Goal: Task Accomplishment & Management: Use online tool/utility

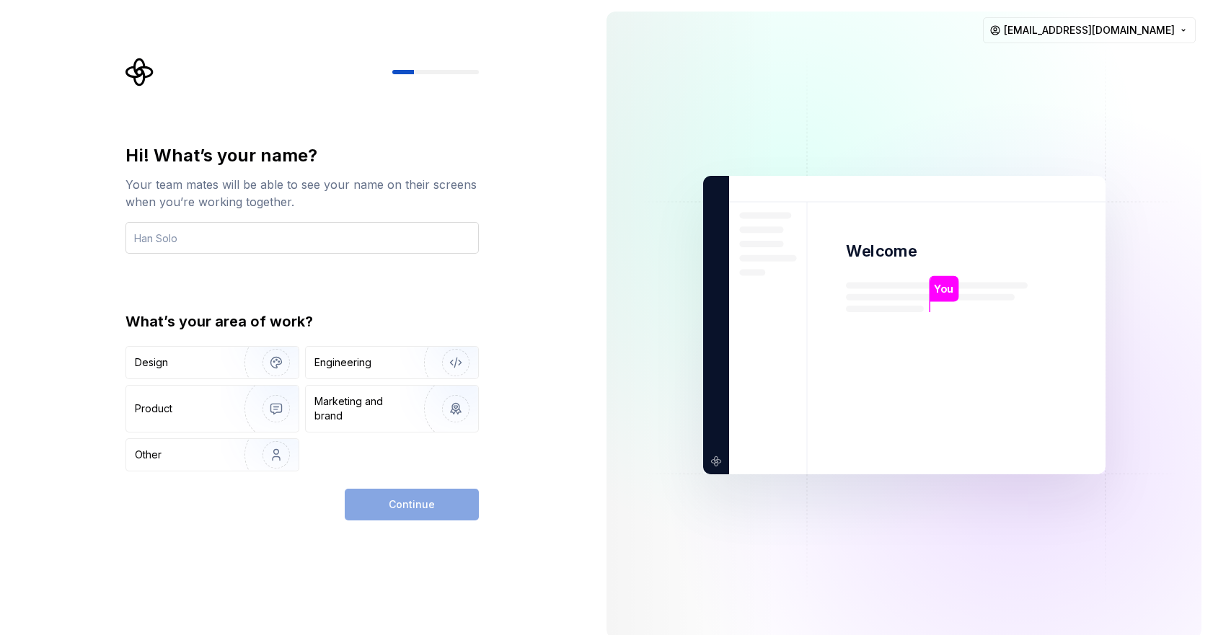
click at [260, 234] on input "text" at bounding box center [301, 238] width 353 height 32
click at [182, 234] on input "text" at bounding box center [301, 238] width 353 height 32
type input "В"
type input "Dmitry"
click at [364, 371] on div "Engineering" at bounding box center [392, 363] width 172 height 32
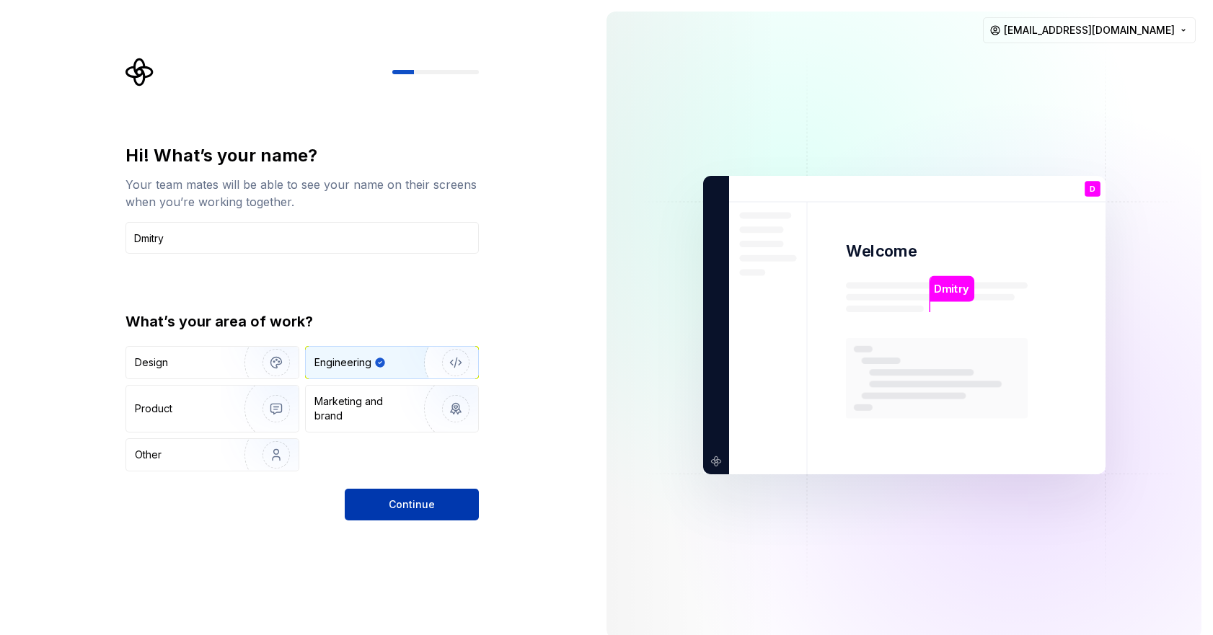
click at [440, 511] on button "Continue" at bounding box center [412, 505] width 134 height 32
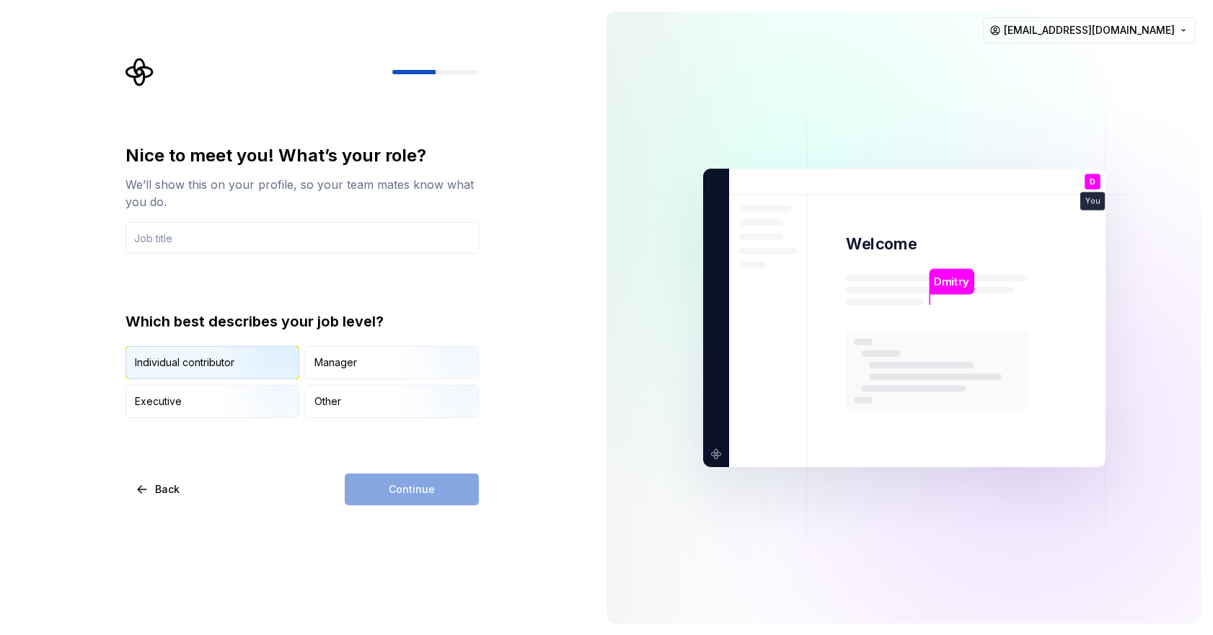
click at [252, 367] on img "button" at bounding box center [264, 380] width 92 height 97
click at [277, 245] on input "text" at bounding box center [301, 238] width 353 height 32
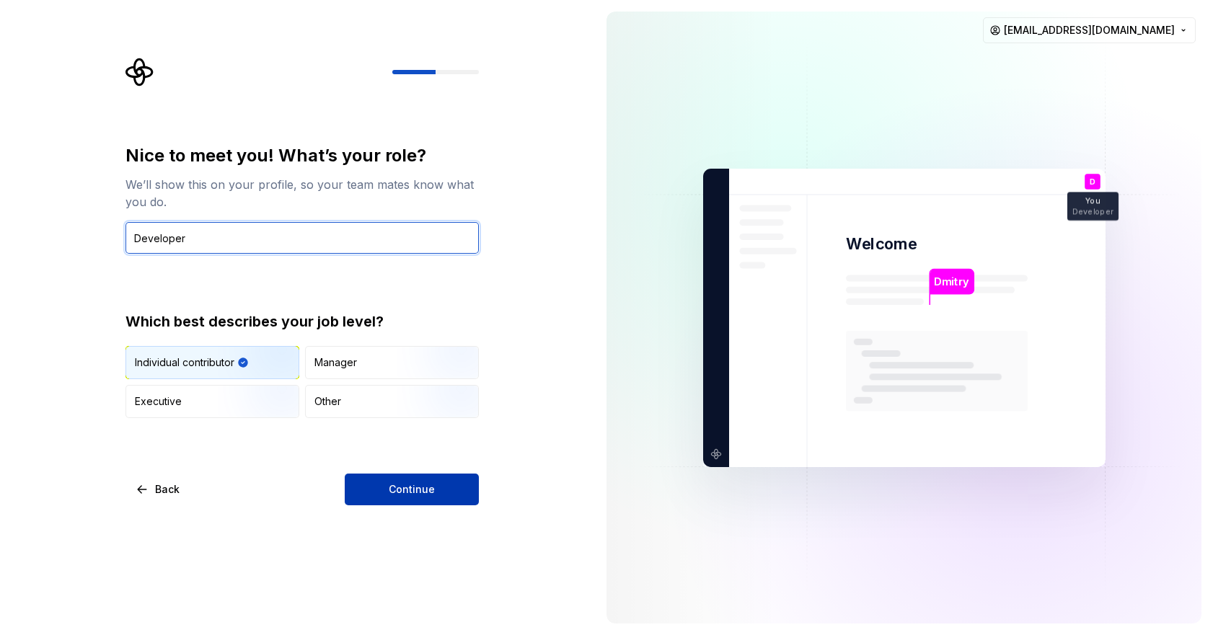
type input "Developer"
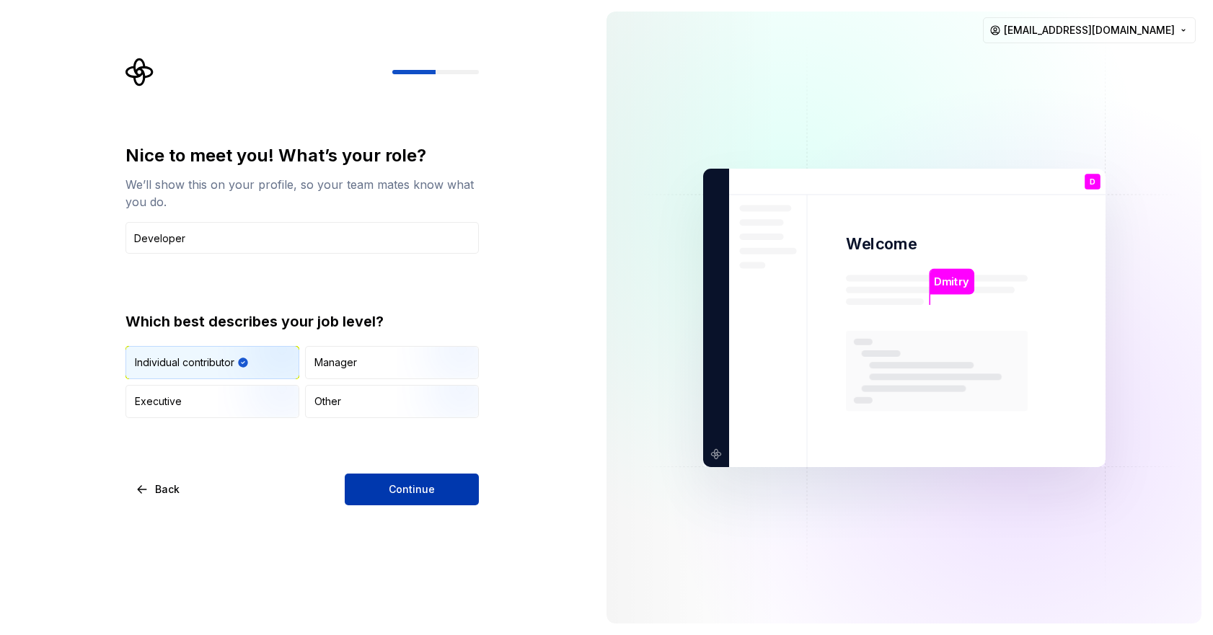
click at [448, 486] on button "Continue" at bounding box center [412, 490] width 134 height 32
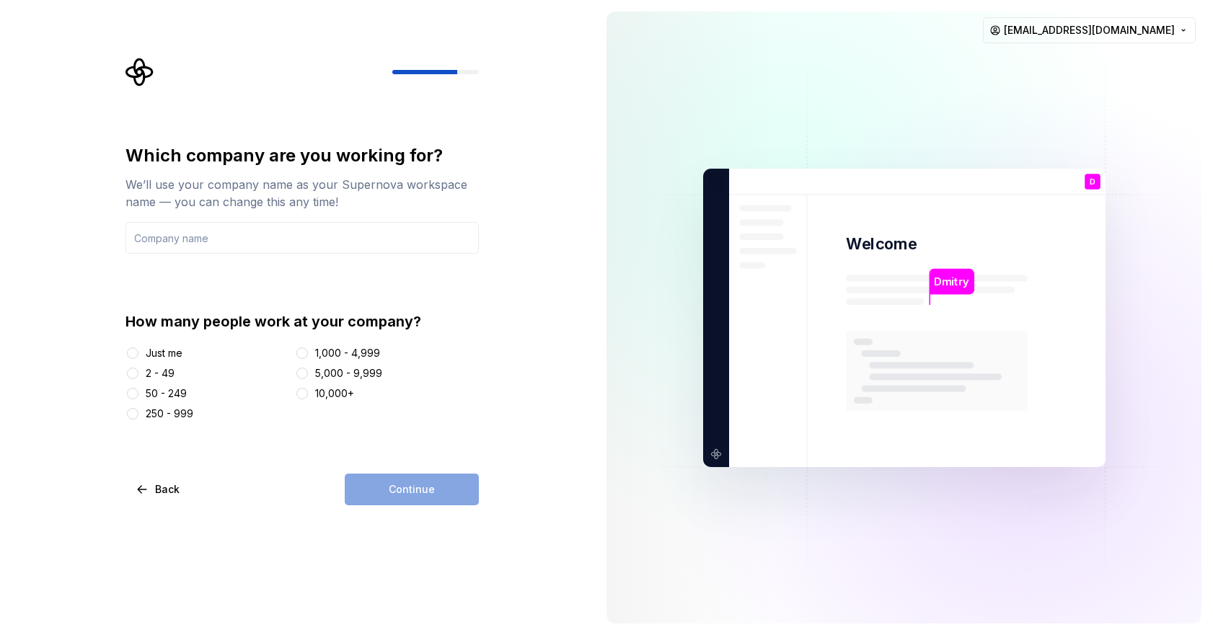
click at [146, 374] on div "2 - 49" at bounding box center [160, 373] width 29 height 14
click at [138, 374] on button "2 - 49" at bounding box center [133, 374] width 12 height 12
click at [144, 358] on div "Just me" at bounding box center [207, 353] width 164 height 14
click at [140, 348] on div "Just me" at bounding box center [207, 353] width 164 height 14
click at [133, 355] on button "Just me" at bounding box center [133, 354] width 12 height 12
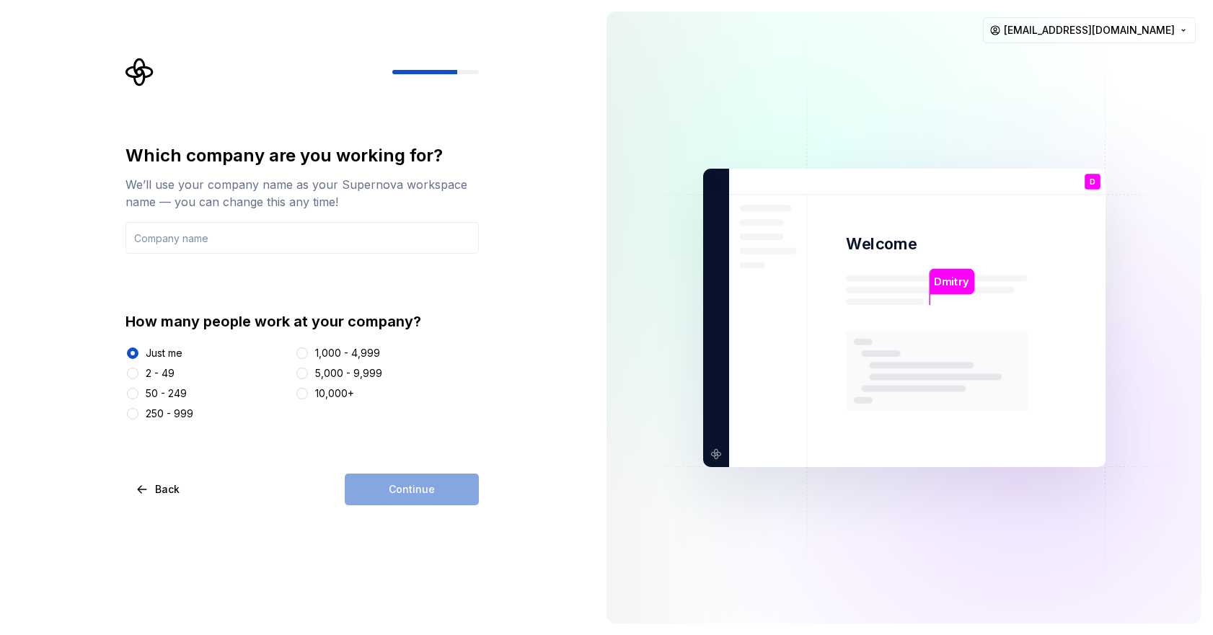
click at [428, 496] on div "Continue" at bounding box center [412, 490] width 134 height 32
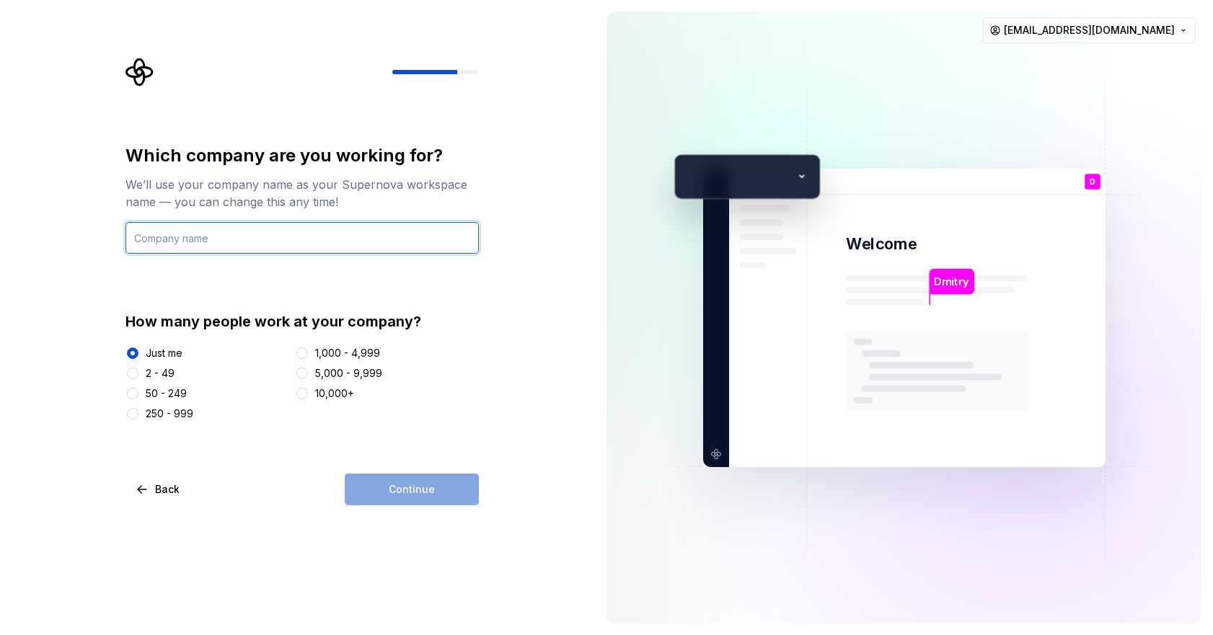
click at [255, 238] on input "text" at bounding box center [301, 238] width 353 height 32
type input "Vasilev"
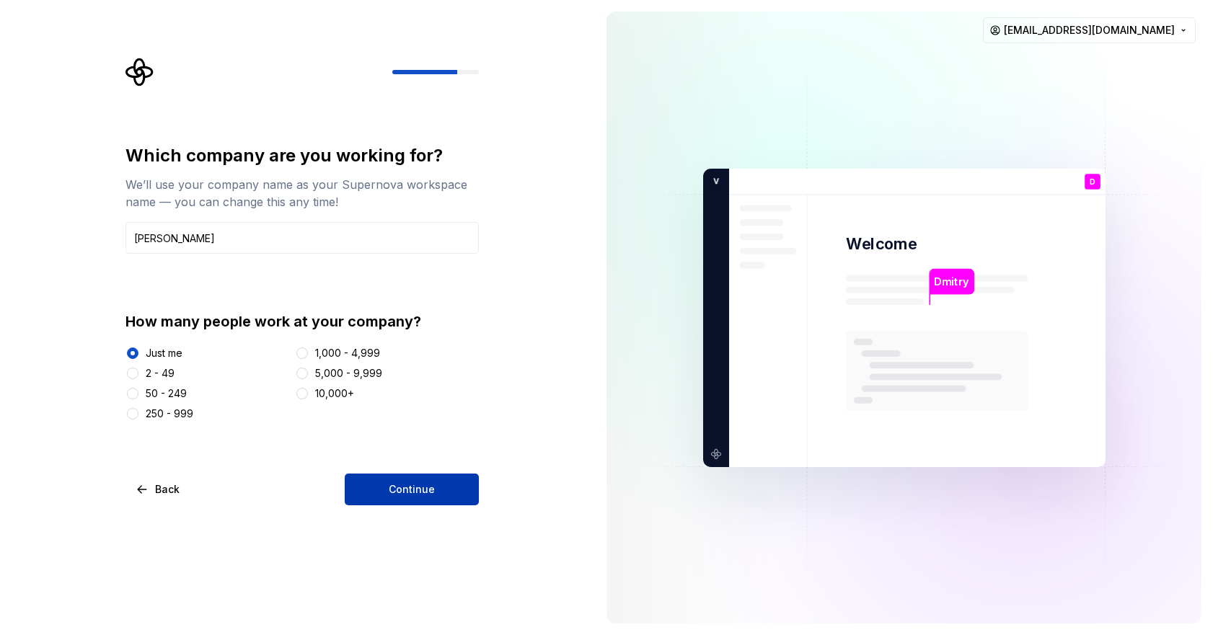
click at [423, 477] on button "Continue" at bounding box center [412, 490] width 134 height 32
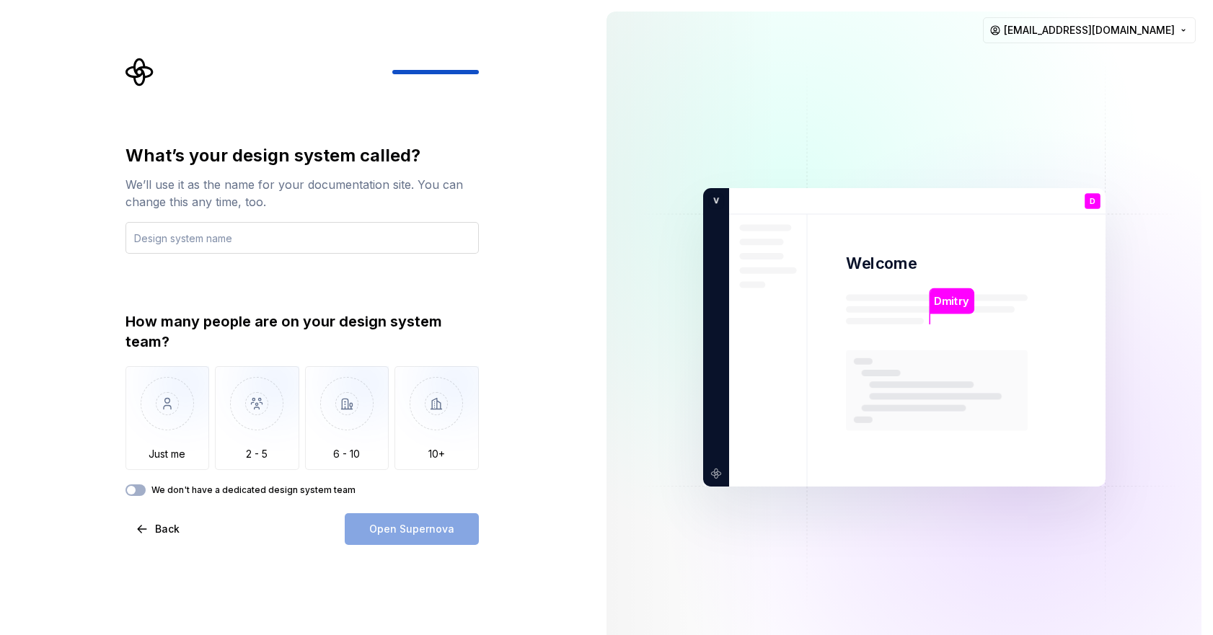
click at [271, 230] on input "text" at bounding box center [301, 238] width 353 height 32
type input "Vasilev"
click at [173, 407] on img "button" at bounding box center [167, 414] width 84 height 97
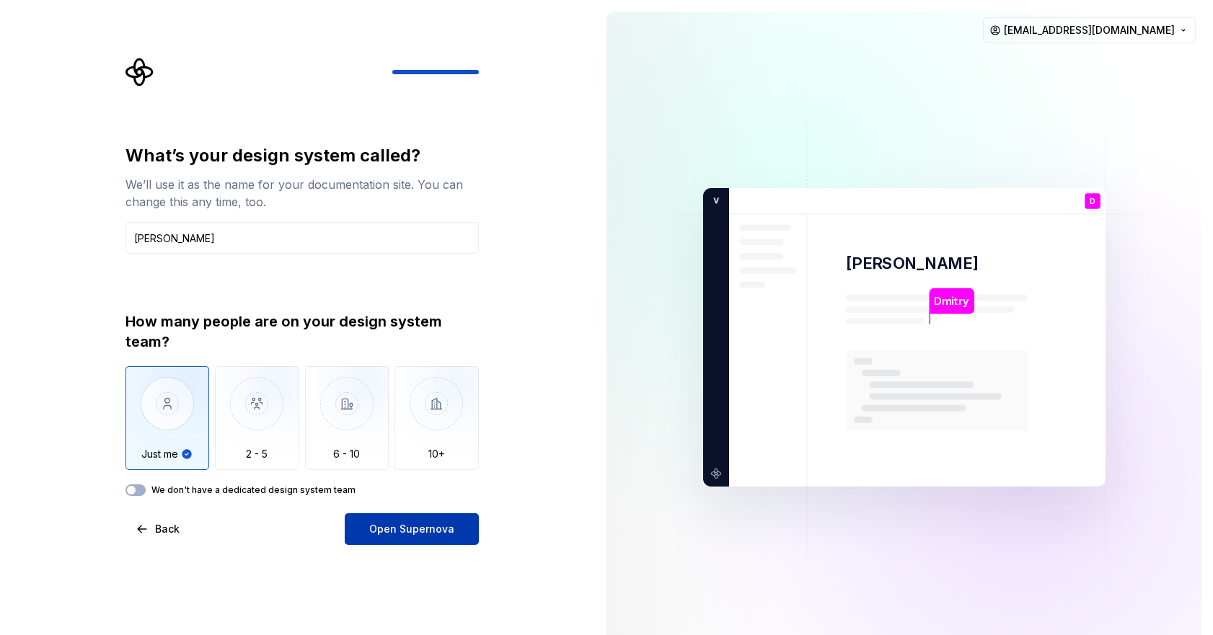
click at [454, 535] on button "Open Supernova" at bounding box center [412, 529] width 134 height 32
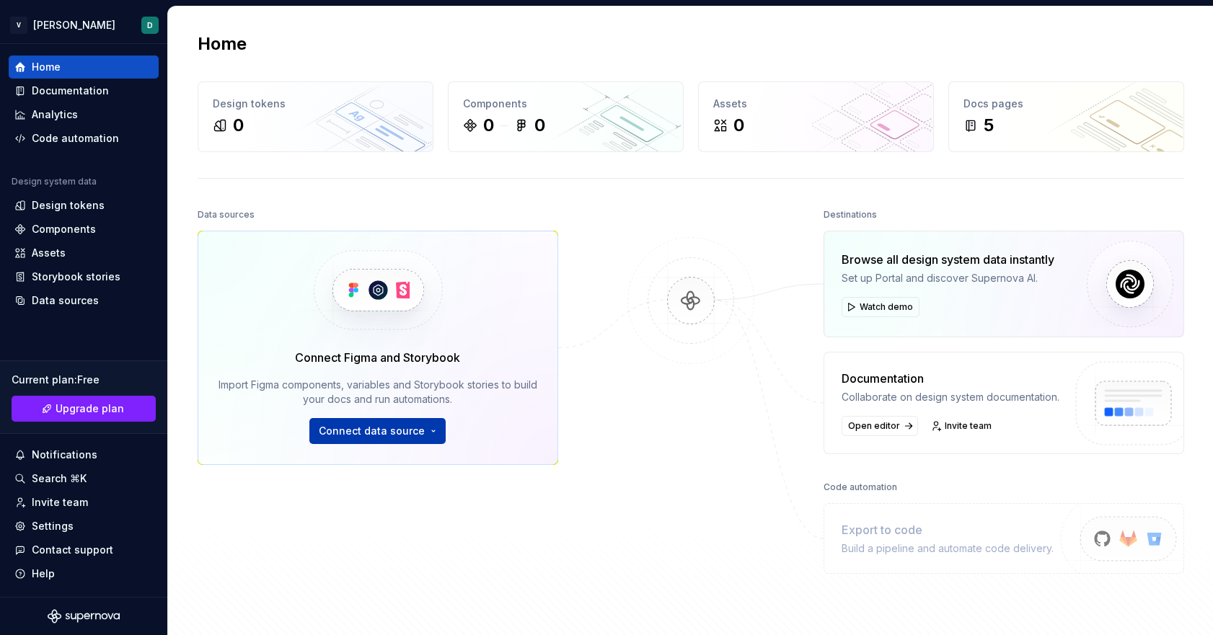
click at [423, 437] on button "Connect data source" at bounding box center [377, 431] width 136 height 26
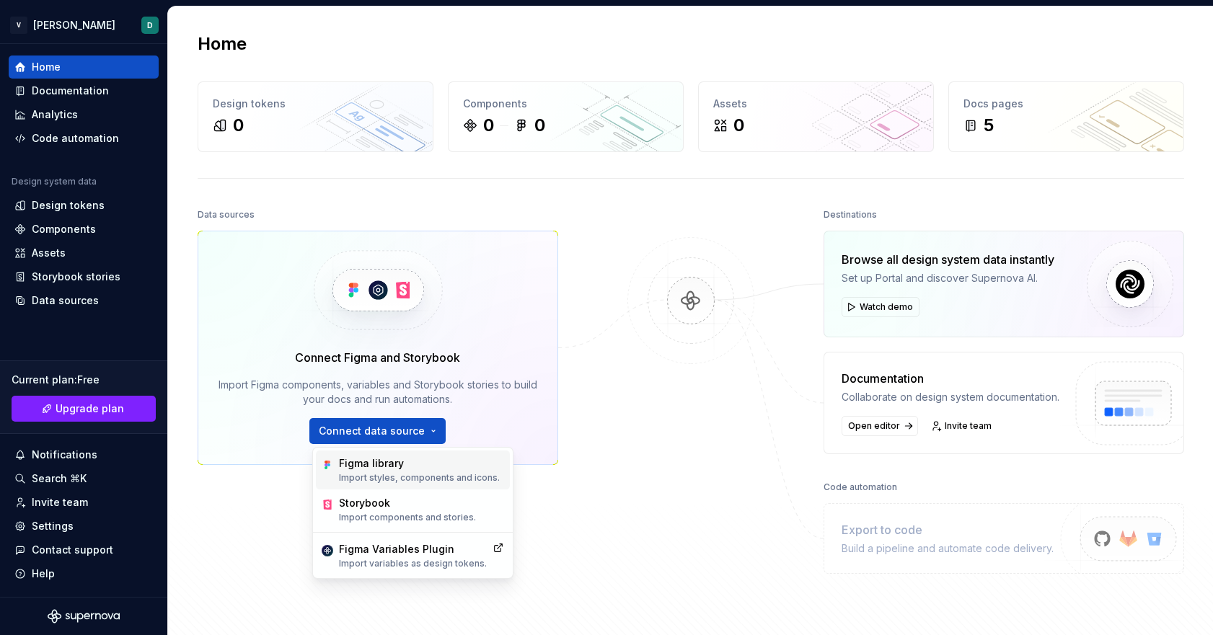
click at [456, 467] on div "Figma library" at bounding box center [419, 463] width 161 height 14
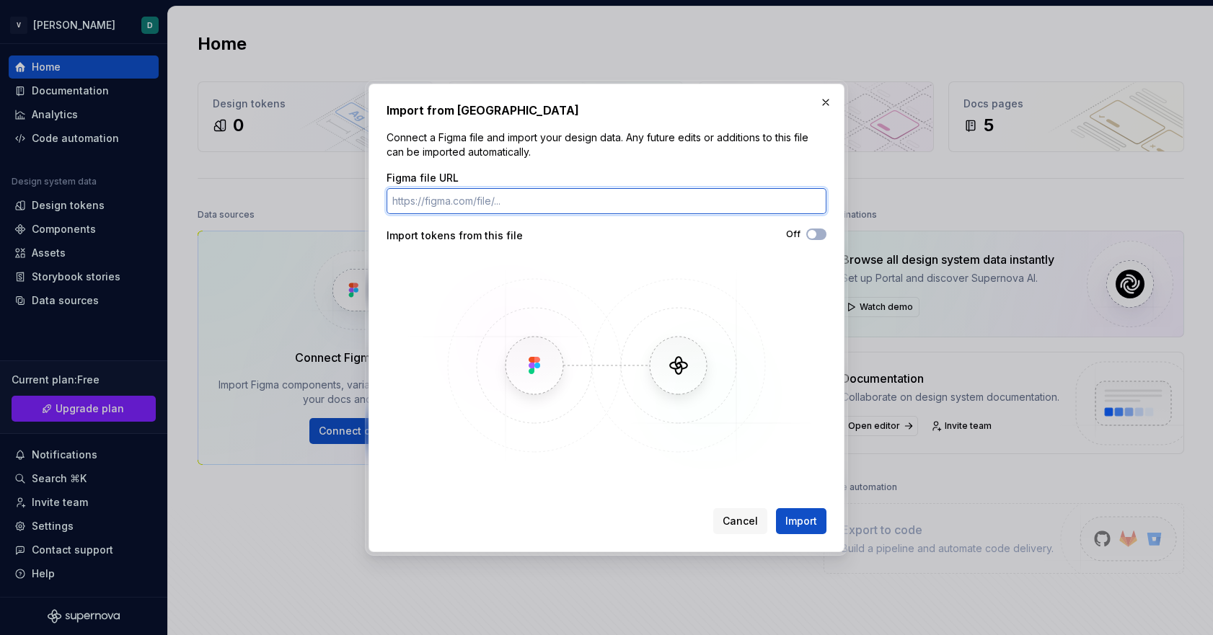
click at [542, 200] on input "Figma file URL" at bounding box center [607, 201] width 440 height 26
paste input "https://www.figma.com/design/GnqiguIxDqqe9ucZAykwpU/AutoClicker-4?node-id=0-1&m…"
type input "https://www.figma.com/design/GnqiguIxDqqe9ucZAykwpU/AutoClicker-4?node-id=0-1&m…"
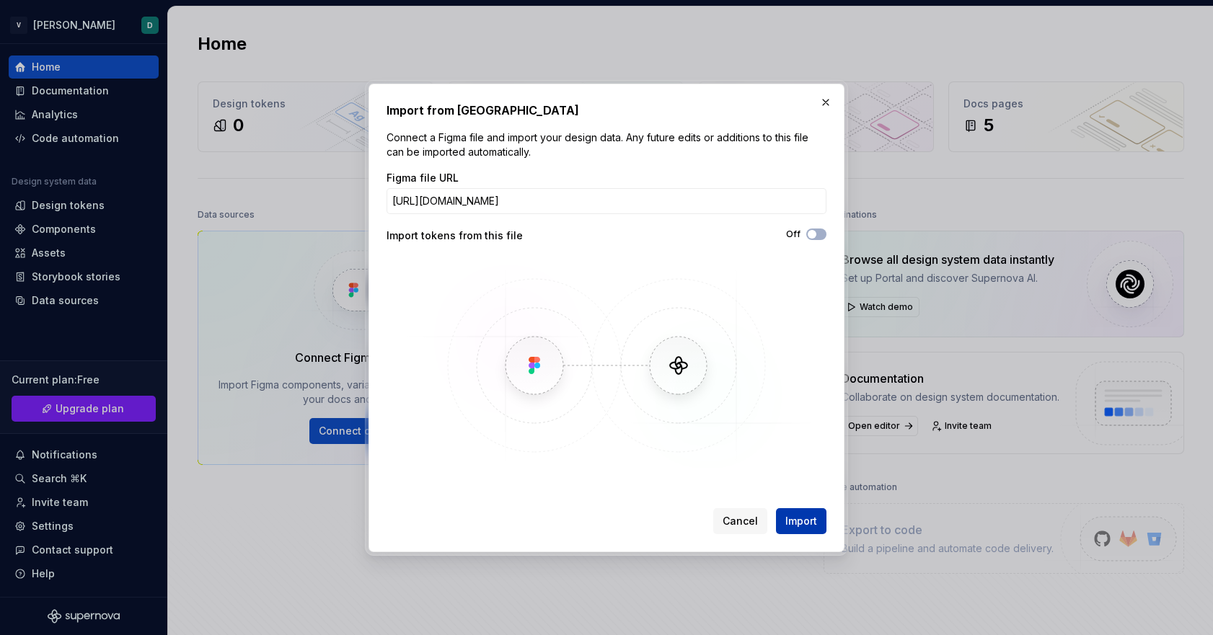
scroll to position [0, 0]
click at [811, 515] on span "Import" at bounding box center [801, 521] width 32 height 14
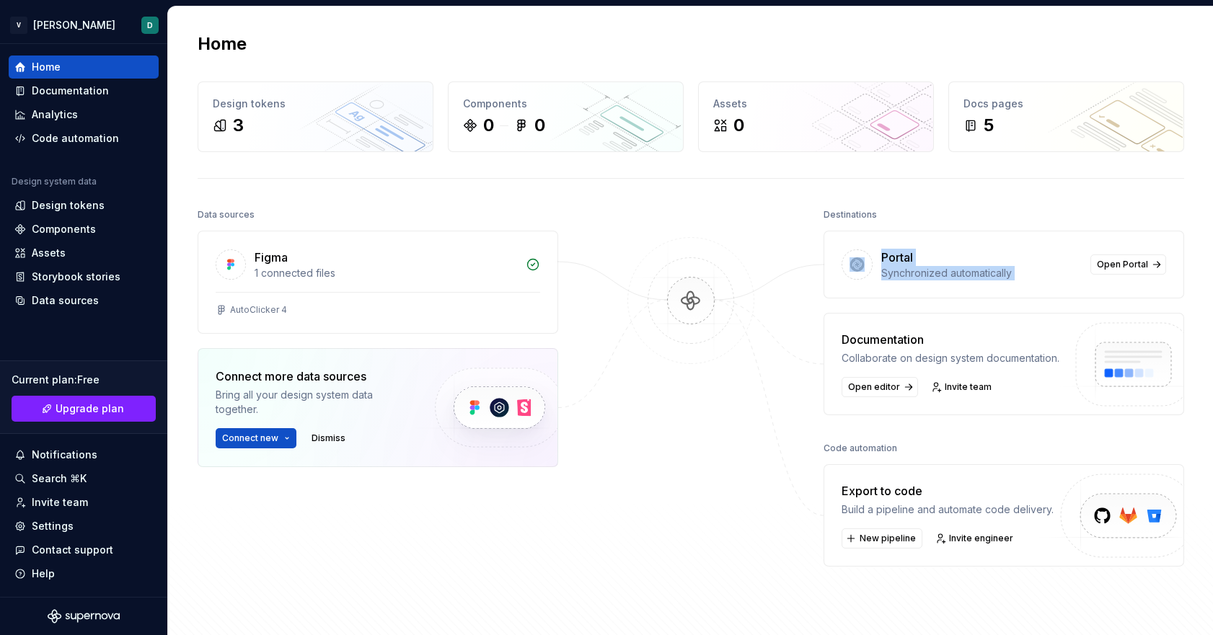
drag, startPoint x: 808, startPoint y: 263, endPoint x: 803, endPoint y: 325, distance: 61.5
click at [805, 321] on div "Data sources Figma 1 connected files AutoClicker 4 Connect more data sources Br…" at bounding box center [691, 424] width 987 height 439
click at [894, 496] on div "Export to code" at bounding box center [948, 490] width 212 height 17
click at [1106, 518] on img at bounding box center [1122, 532] width 177 height 118
click at [1162, 517] on img at bounding box center [1122, 532] width 177 height 118
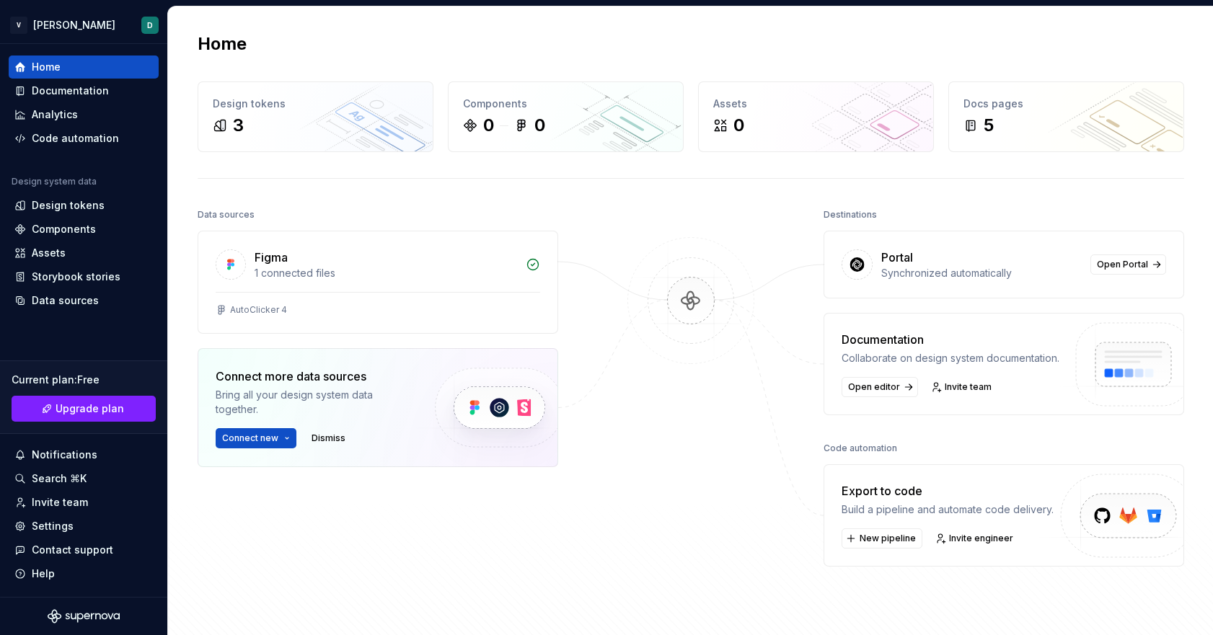
click at [686, 312] on img at bounding box center [691, 315] width 140 height 156
click at [484, 275] on div "1 connected files" at bounding box center [386, 273] width 263 height 14
click at [693, 296] on img at bounding box center [691, 315] width 140 height 156
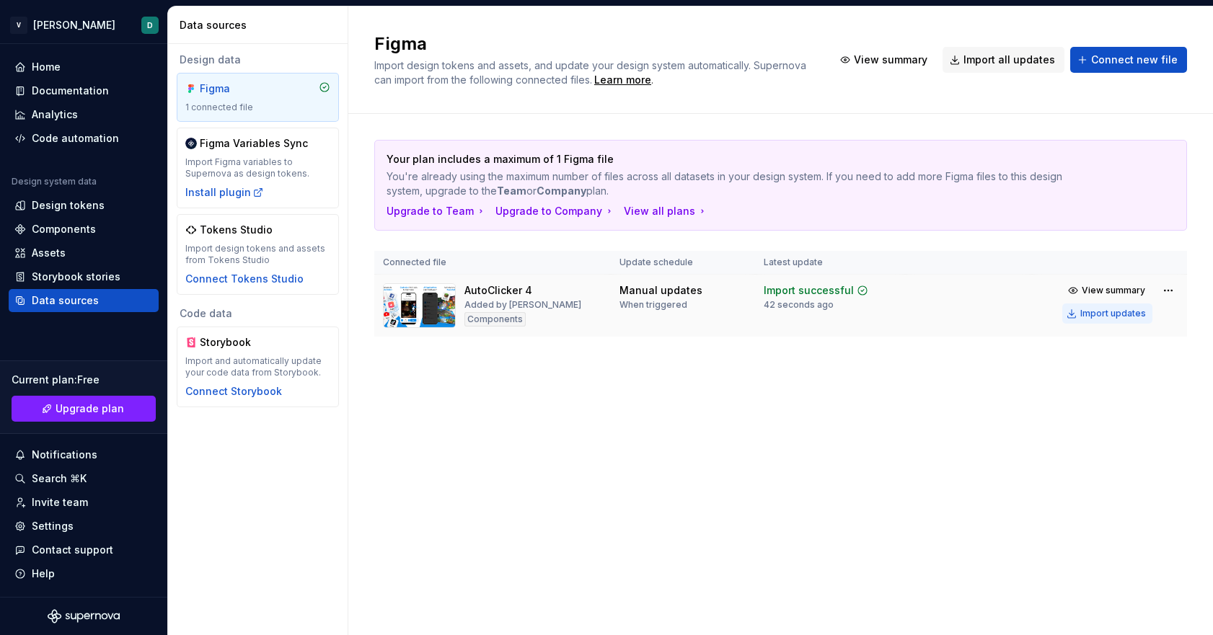
click at [1079, 317] on button "Import updates" at bounding box center [1107, 314] width 90 height 20
click at [1079, 318] on button "Import updates" at bounding box center [1107, 314] width 90 height 20
click at [1171, 291] on html "V Vasilev D Home Documentation Analytics Code automation Design system data Des…" at bounding box center [606, 317] width 1213 height 635
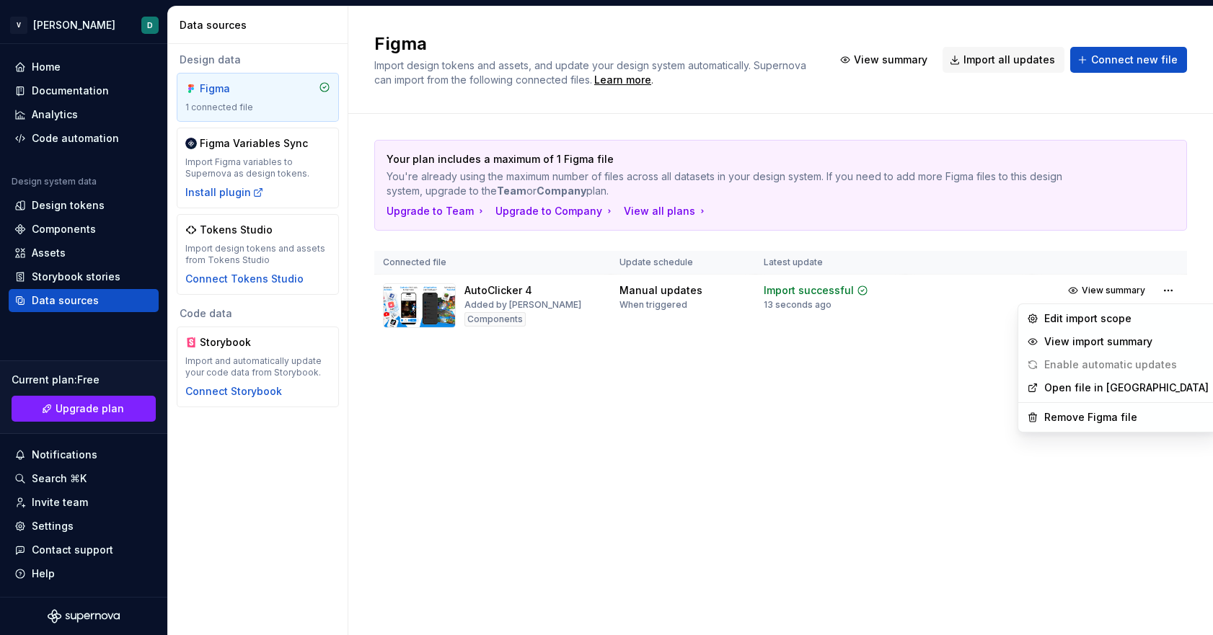
click at [1083, 386] on link "Open file in Figma" at bounding box center [1126, 388] width 164 height 14
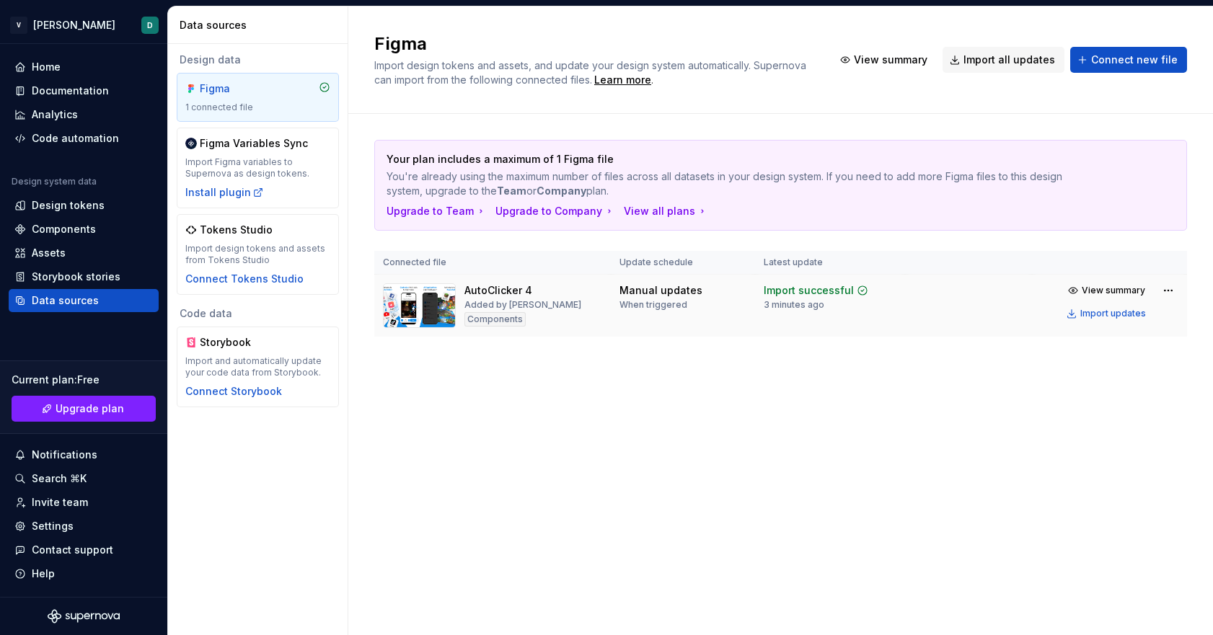
click at [513, 322] on div "Components" at bounding box center [494, 319] width 61 height 14
click at [485, 314] on div "Components" at bounding box center [494, 319] width 61 height 14
click at [428, 327] on img at bounding box center [419, 305] width 73 height 45
click at [433, 308] on img at bounding box center [419, 305] width 73 height 45
click at [886, 58] on span "View summary" at bounding box center [891, 60] width 74 height 14
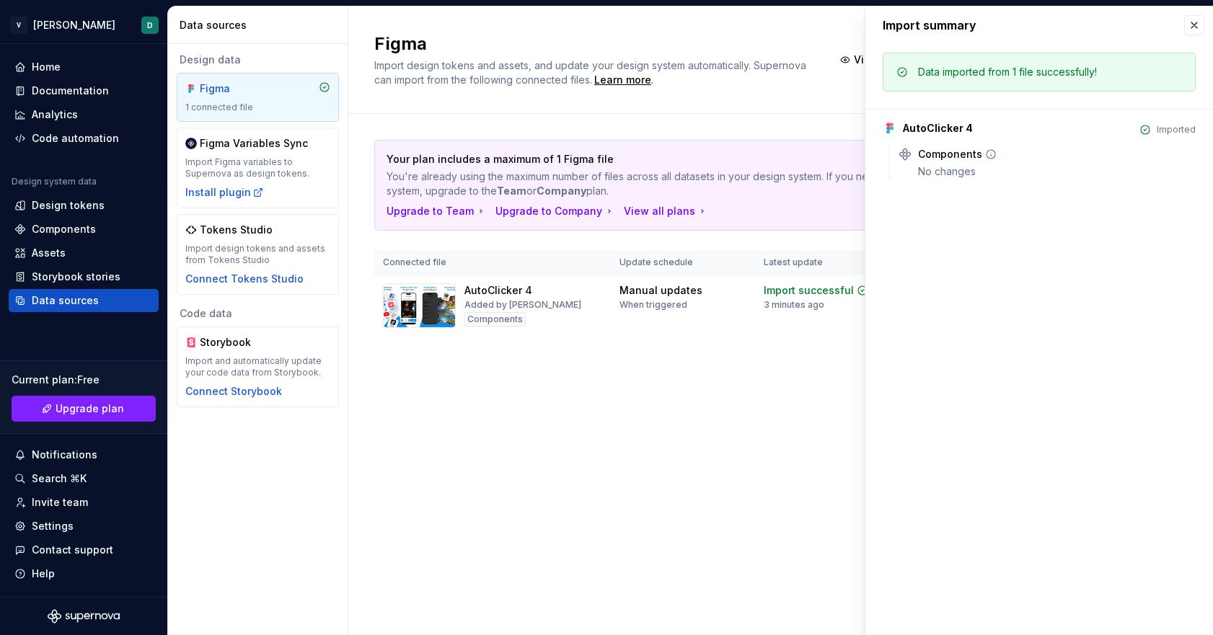
click at [961, 171] on div "No changes" at bounding box center [1057, 171] width 278 height 14
click at [998, 68] on div "Data imported from 1 file successfully!" at bounding box center [1007, 72] width 179 height 14
click at [1074, 61] on div "Data imported from 1 file successfully!" at bounding box center [1039, 72] width 313 height 39
click at [1070, 80] on div "Data imported from 1 file successfully!" at bounding box center [1039, 72] width 313 height 39
click at [1197, 23] on button "button" at bounding box center [1194, 25] width 20 height 20
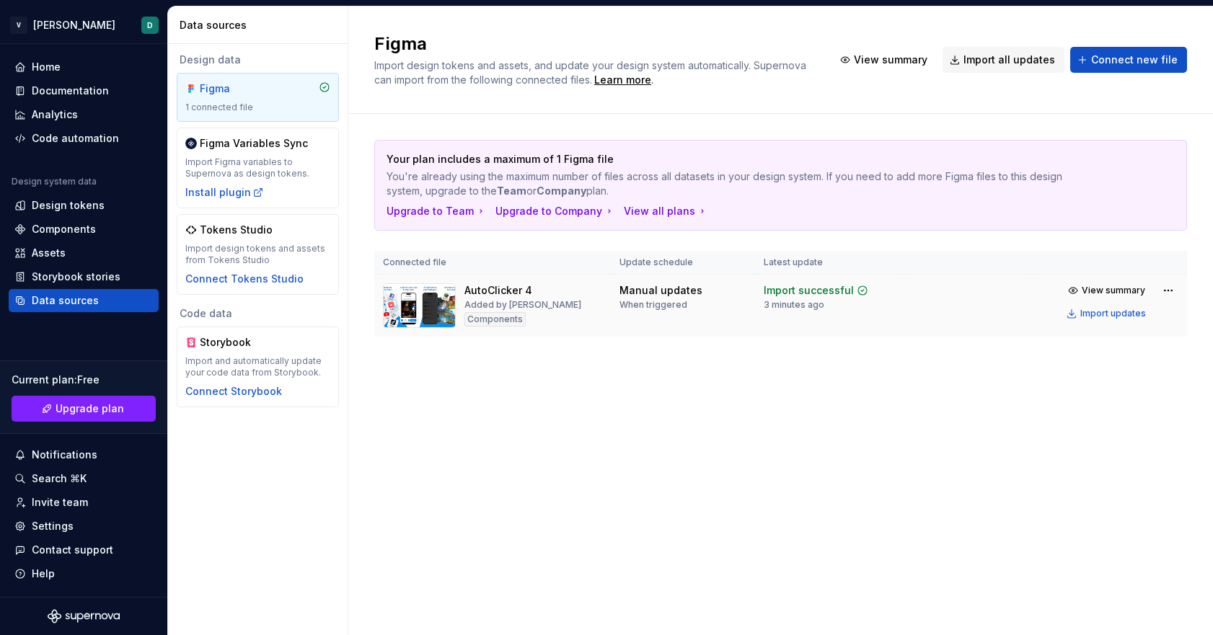
click at [823, 294] on div "Import successful" at bounding box center [809, 290] width 90 height 14
click at [304, 88] on div "Figma" at bounding box center [257, 88] width 145 height 14
click at [496, 315] on div "Components" at bounding box center [494, 319] width 61 height 14
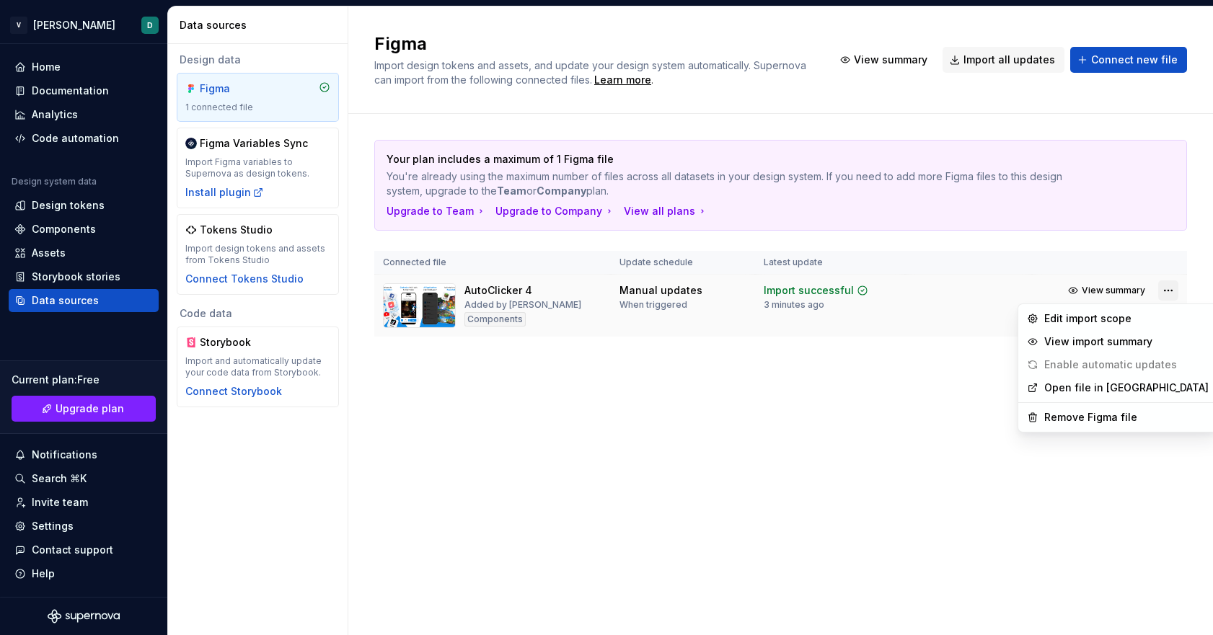
click at [1165, 289] on html "V Vasilev D Home Documentation Analytics Code automation Design system data Des…" at bounding box center [606, 317] width 1213 height 635
click at [1139, 339] on div "View import summary" at bounding box center [1126, 342] width 164 height 14
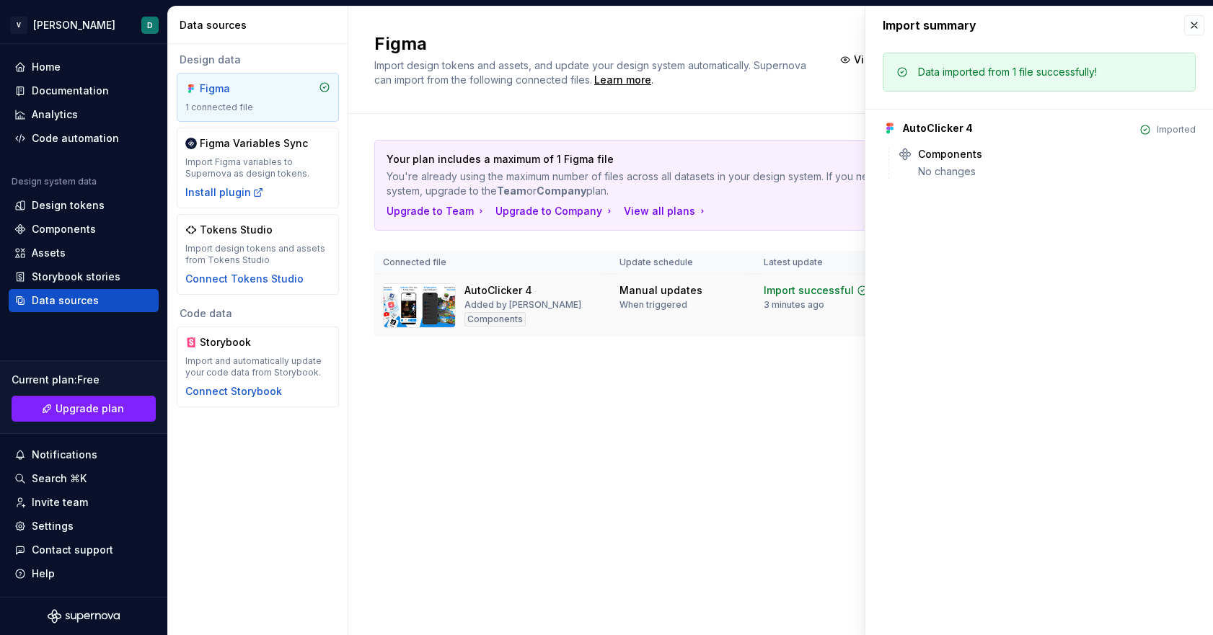
click at [858, 288] on icon at bounding box center [862, 290] width 9 height 9
click at [900, 149] on icon at bounding box center [905, 154] width 14 height 14
click at [894, 112] on div "AutoClicker 4 Imported Components No changes" at bounding box center [1039, 144] width 313 height 70
click at [1196, 27] on button "button" at bounding box center [1194, 25] width 20 height 20
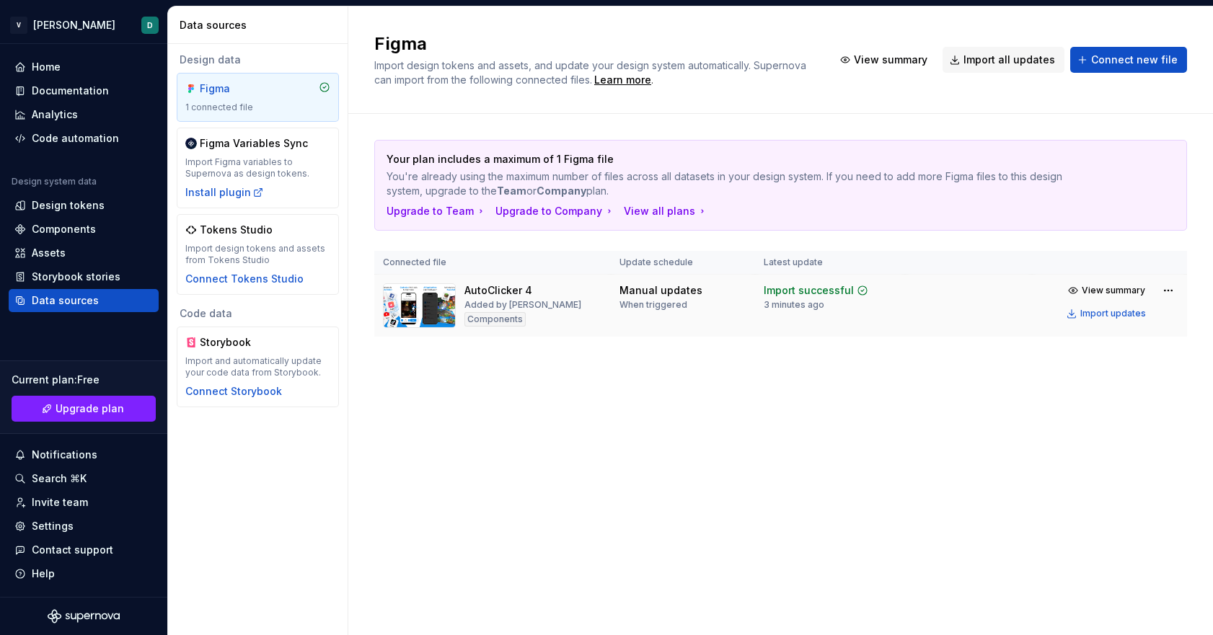
click at [604, 319] on td "AutoClicker 4 Added by Dmitry Components" at bounding box center [492, 306] width 237 height 63
click at [658, 287] on div "Manual updates" at bounding box center [660, 290] width 83 height 14
click at [489, 308] on div "Added by Dmitry" at bounding box center [522, 305] width 117 height 12
click at [499, 317] on div "Components" at bounding box center [494, 319] width 61 height 14
click at [416, 317] on img at bounding box center [419, 305] width 73 height 45
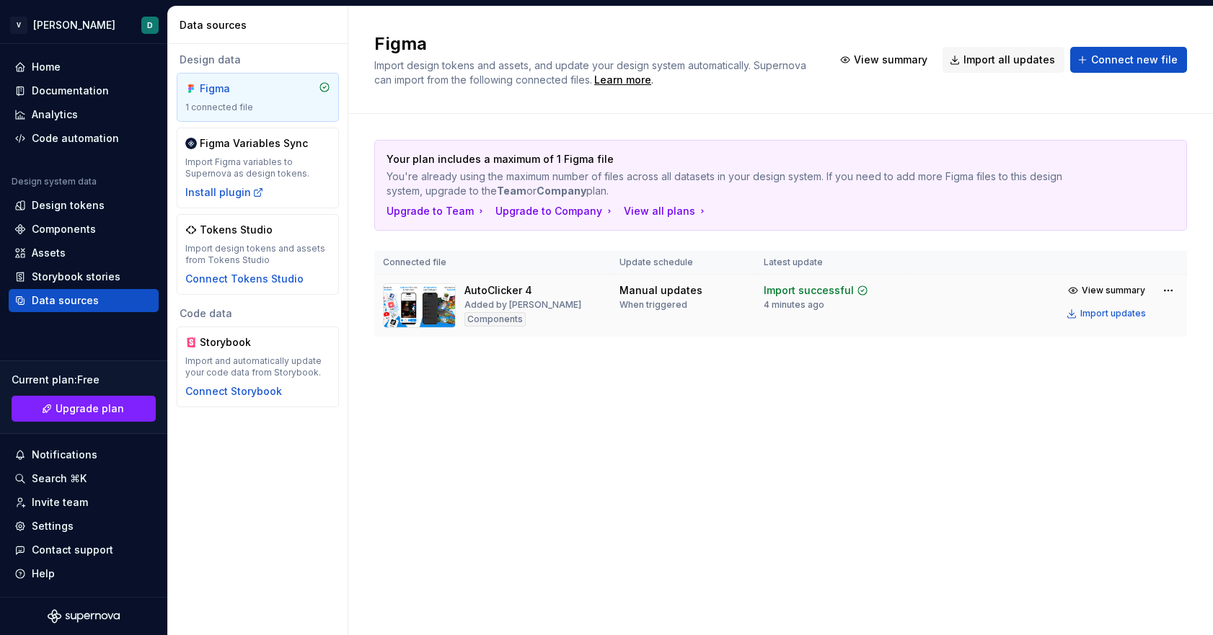
click at [431, 294] on img at bounding box center [419, 305] width 73 height 45
click at [106, 206] on div "Design tokens" at bounding box center [83, 205] width 138 height 14
click at [97, 205] on div "Design tokens" at bounding box center [68, 205] width 73 height 14
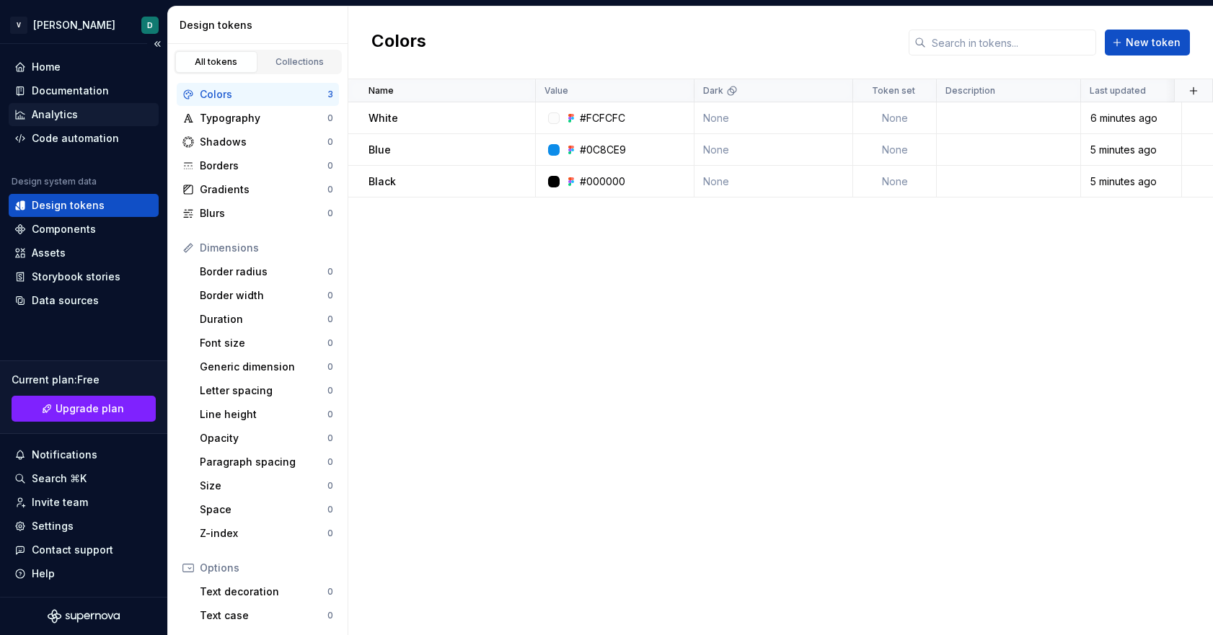
click at [92, 117] on div "Analytics" at bounding box center [83, 114] width 138 height 14
click at [98, 138] on div "Code automation" at bounding box center [75, 138] width 87 height 14
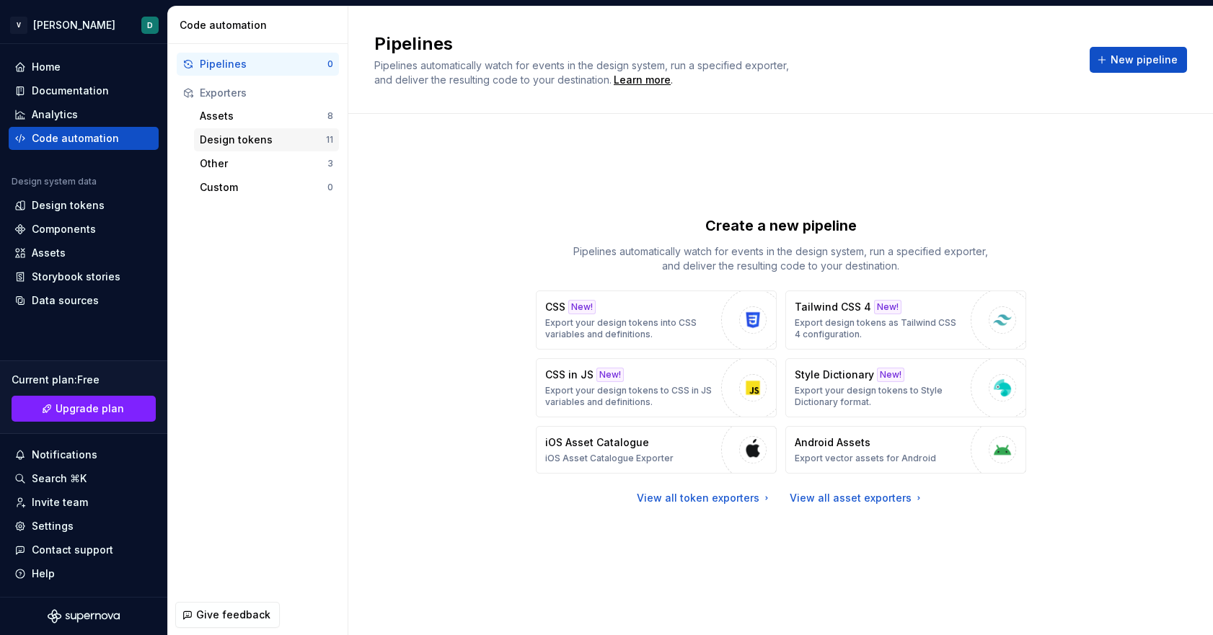
click at [257, 138] on div "Design tokens" at bounding box center [263, 140] width 126 height 14
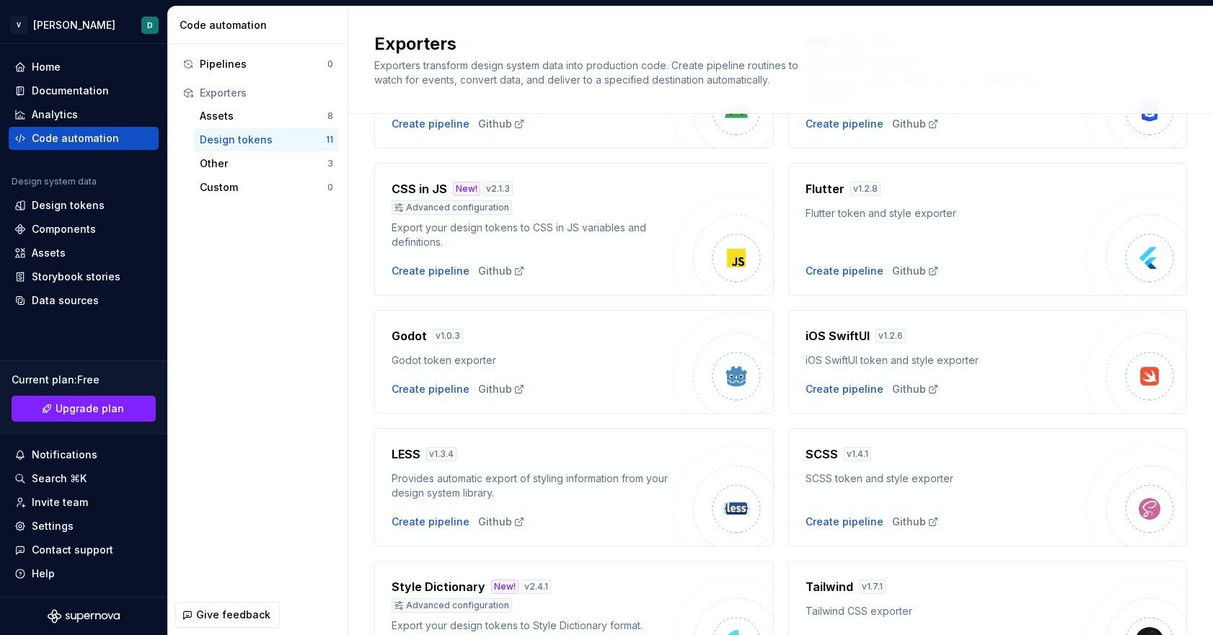
scroll to position [160, 0]
click at [865, 389] on div "Create pipeline" at bounding box center [845, 388] width 78 height 14
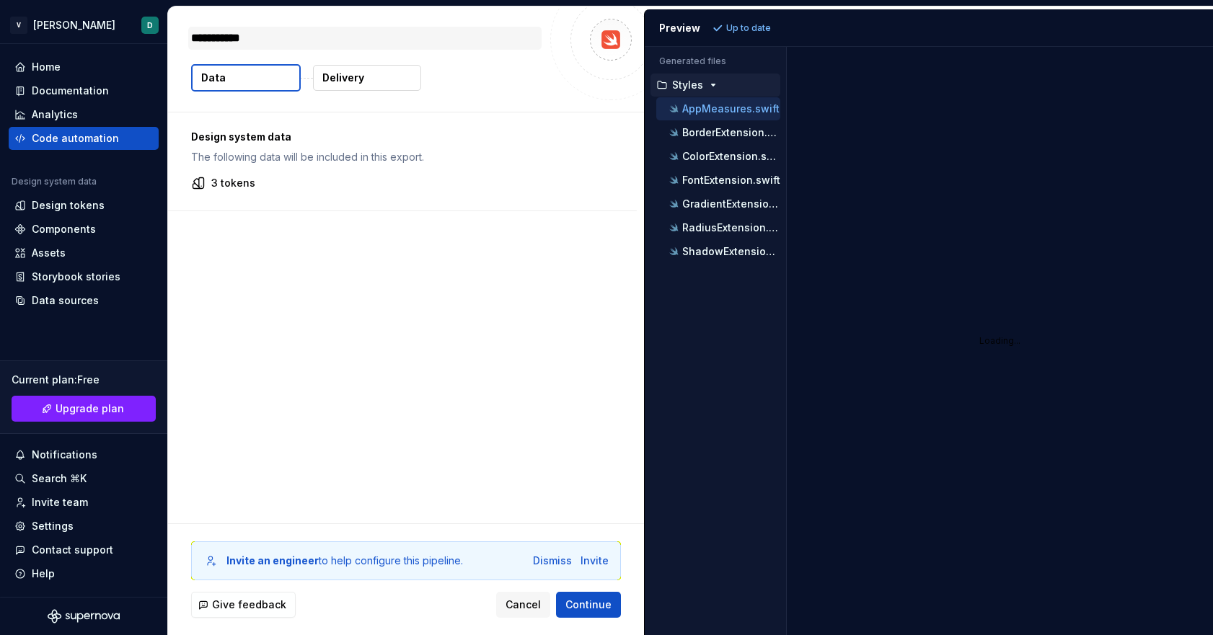
click at [335, 34] on textarea "**********" at bounding box center [364, 38] width 353 height 23
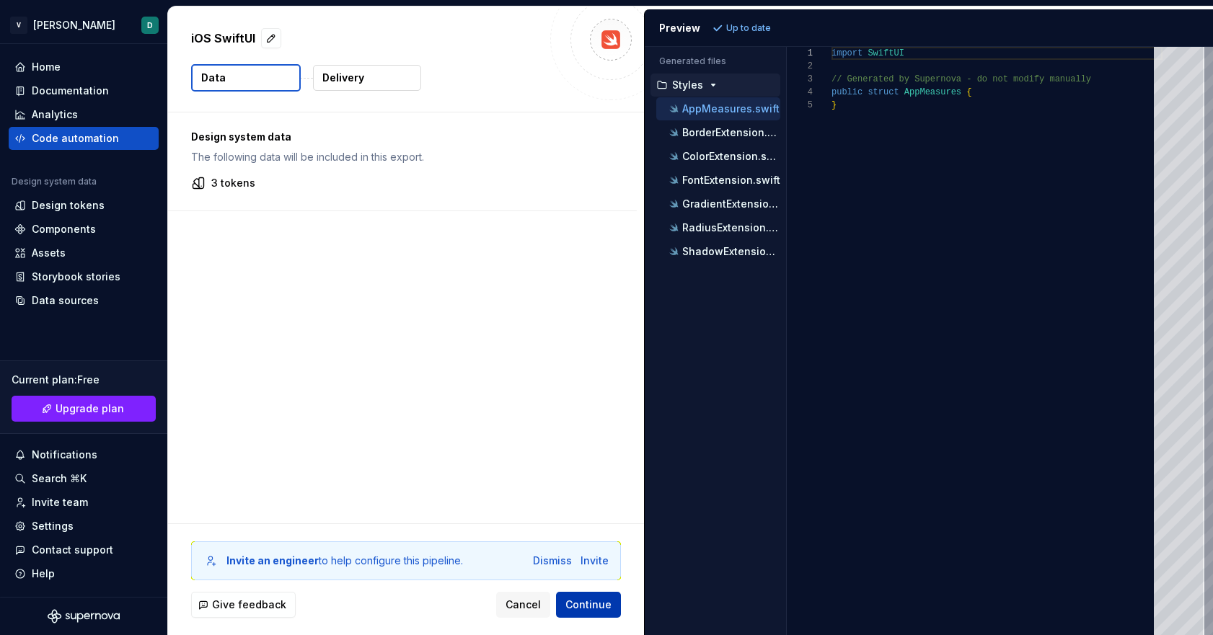
click at [602, 609] on span "Continue" at bounding box center [588, 605] width 46 height 14
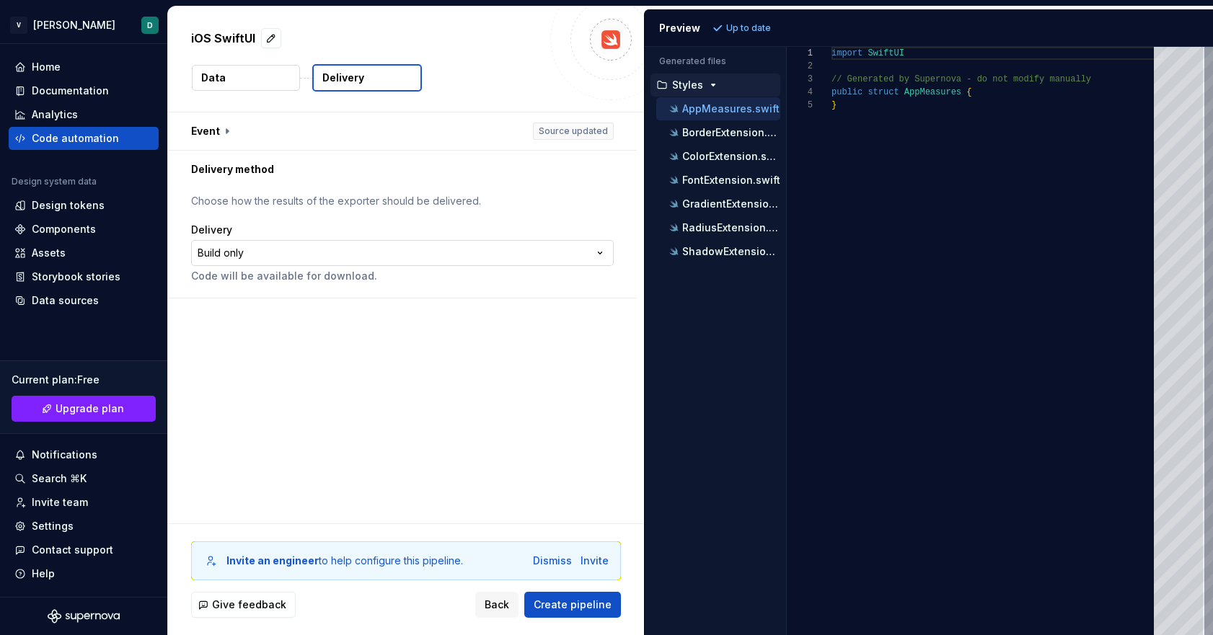
click at [280, 252] on html "**********" at bounding box center [606, 317] width 1213 height 635
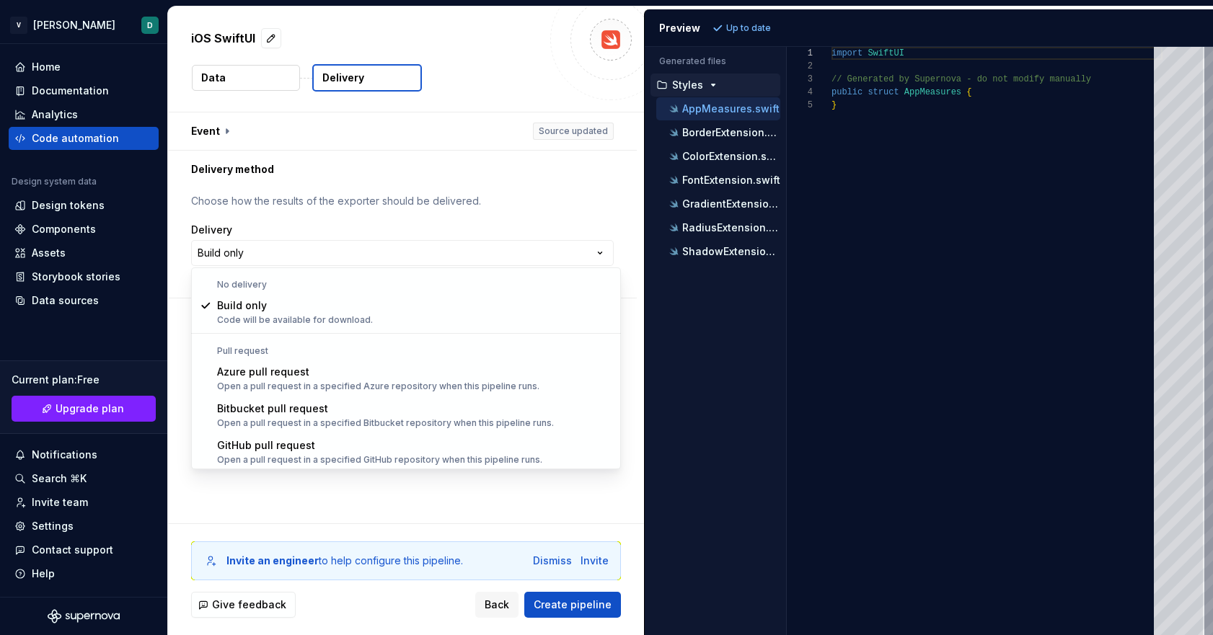
click at [280, 251] on html "**********" at bounding box center [606, 317] width 1213 height 635
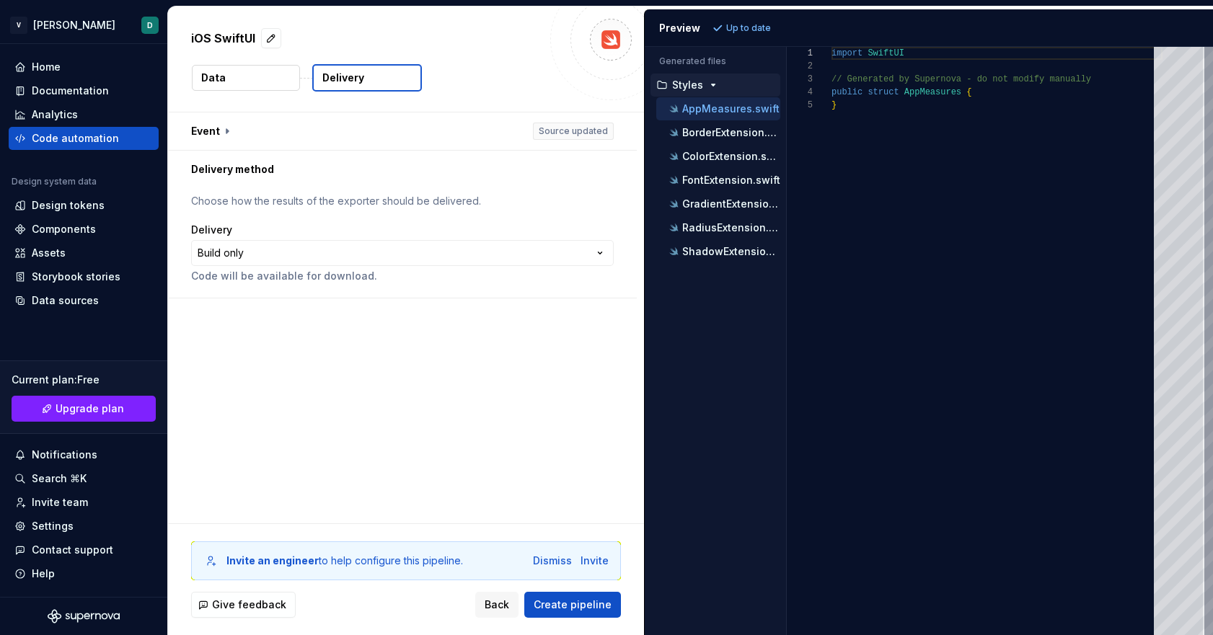
click at [280, 251] on html "**********" at bounding box center [606, 317] width 1213 height 635
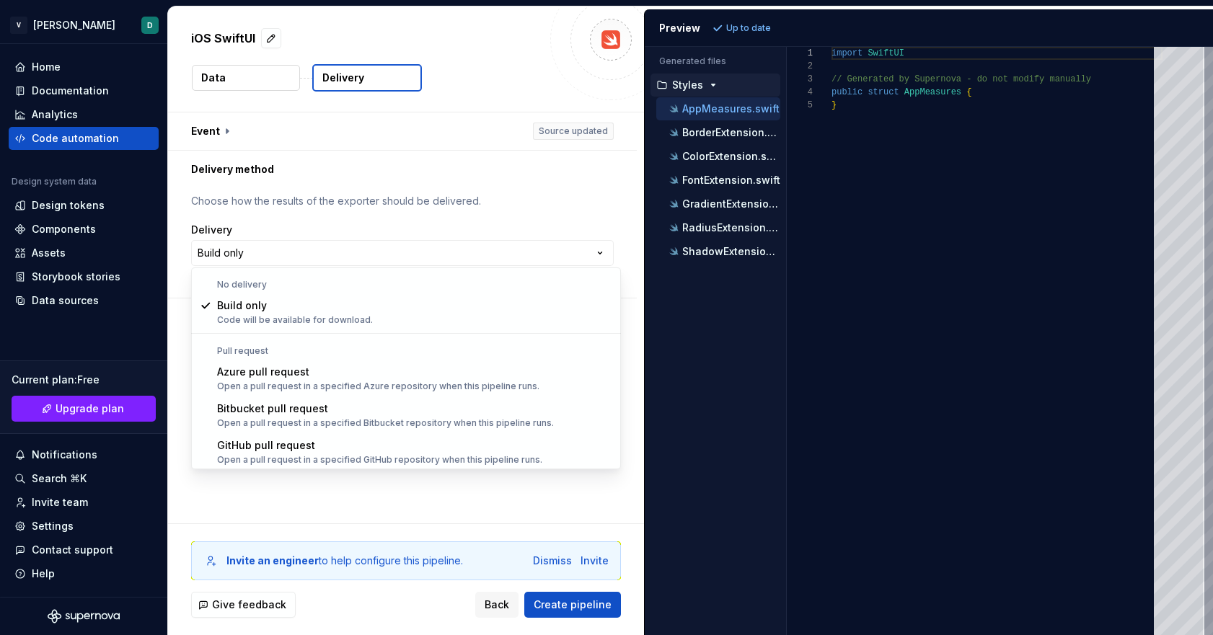
click at [280, 251] on html "**********" at bounding box center [606, 317] width 1213 height 635
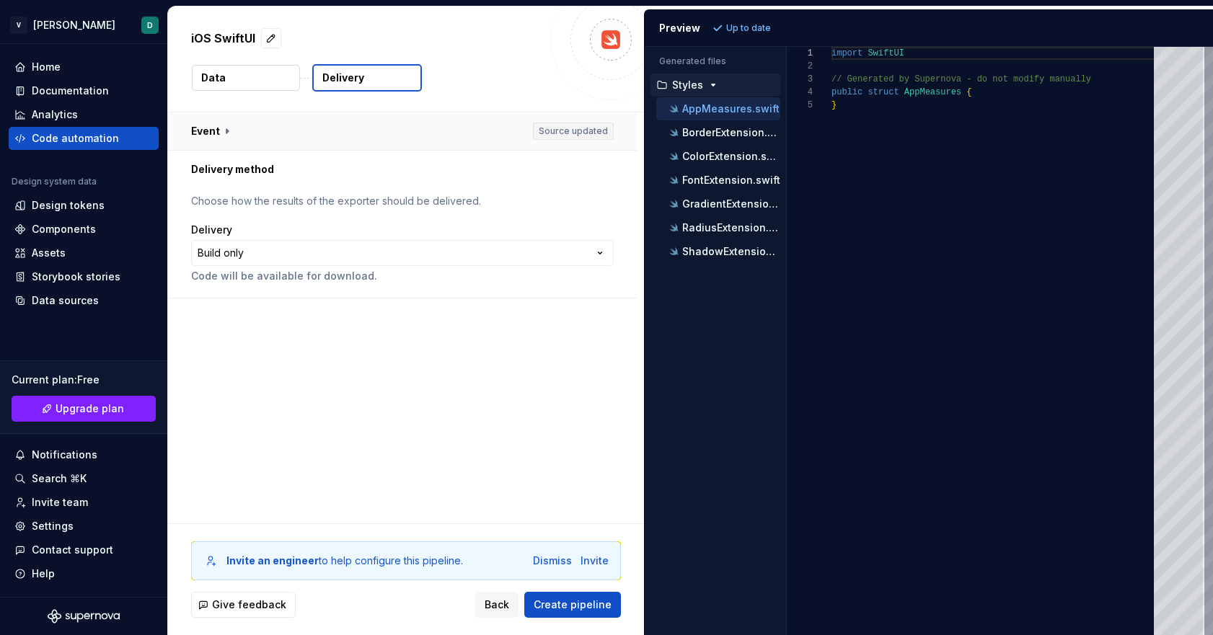
click at [283, 131] on button "button" at bounding box center [402, 132] width 469 height 38
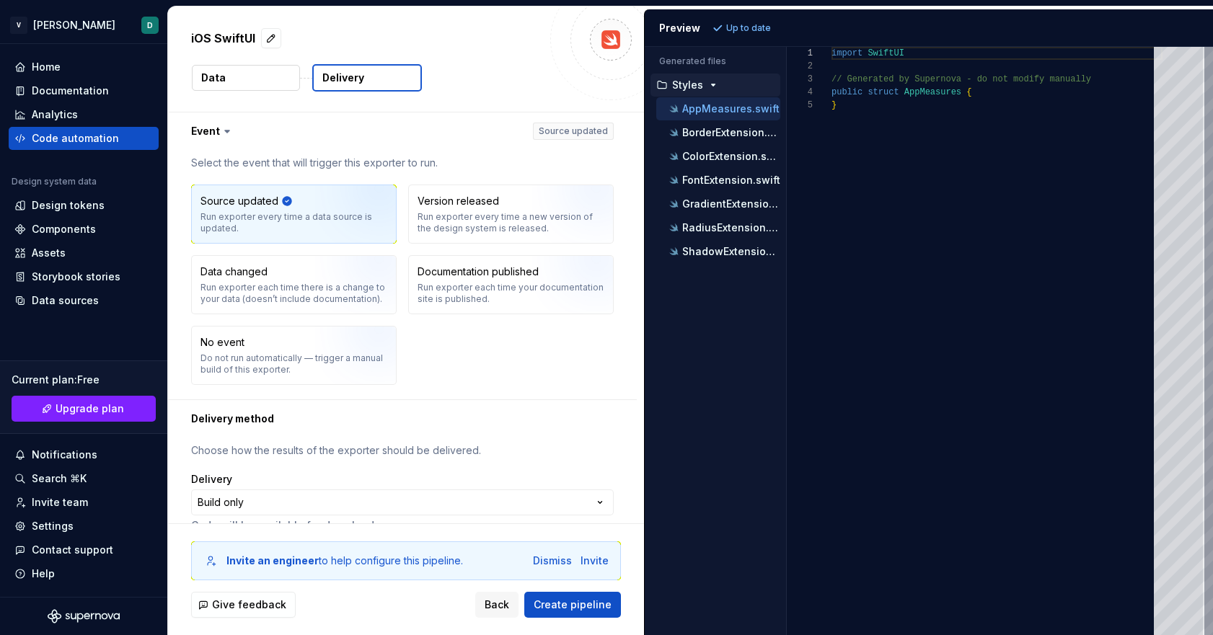
click at [265, 80] on button "Data" at bounding box center [246, 78] width 108 height 26
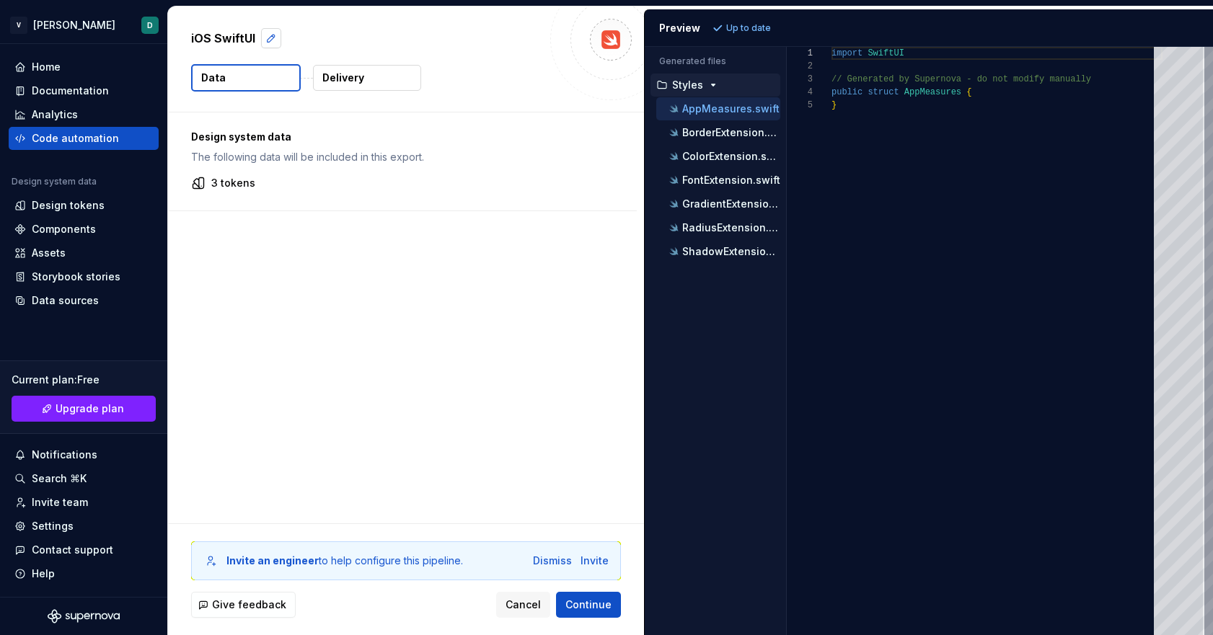
click at [278, 38] on button "button" at bounding box center [271, 38] width 20 height 20
type textarea "*"
click at [278, 38] on textarea "**********" at bounding box center [364, 38] width 353 height 23
click at [244, 182] on p "3 tokens" at bounding box center [233, 183] width 44 height 14
